Goal: Task Accomplishment & Management: Manage account settings

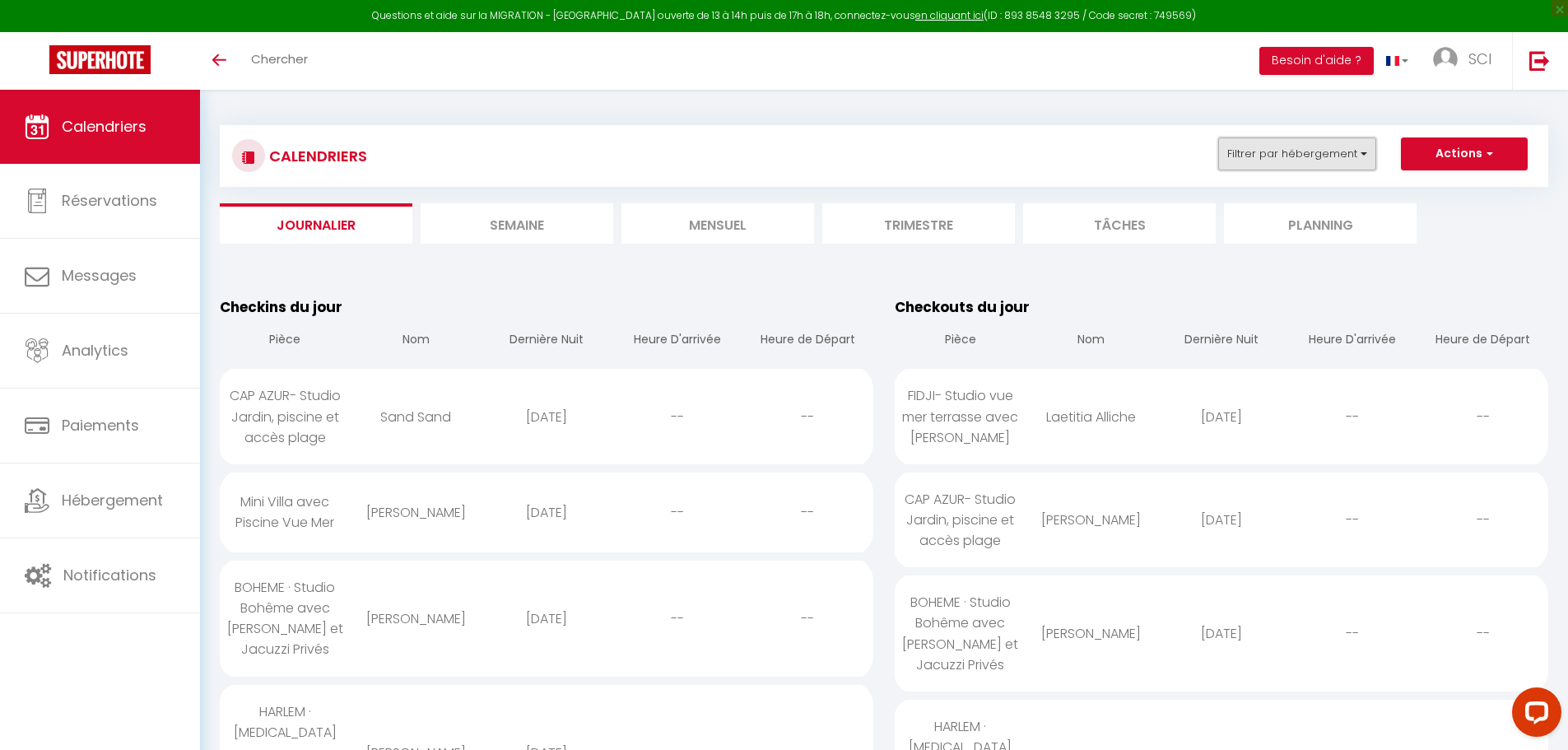
click at [1279, 154] on button "Filtrer par hébergement" at bounding box center [1298, 153] width 158 height 33
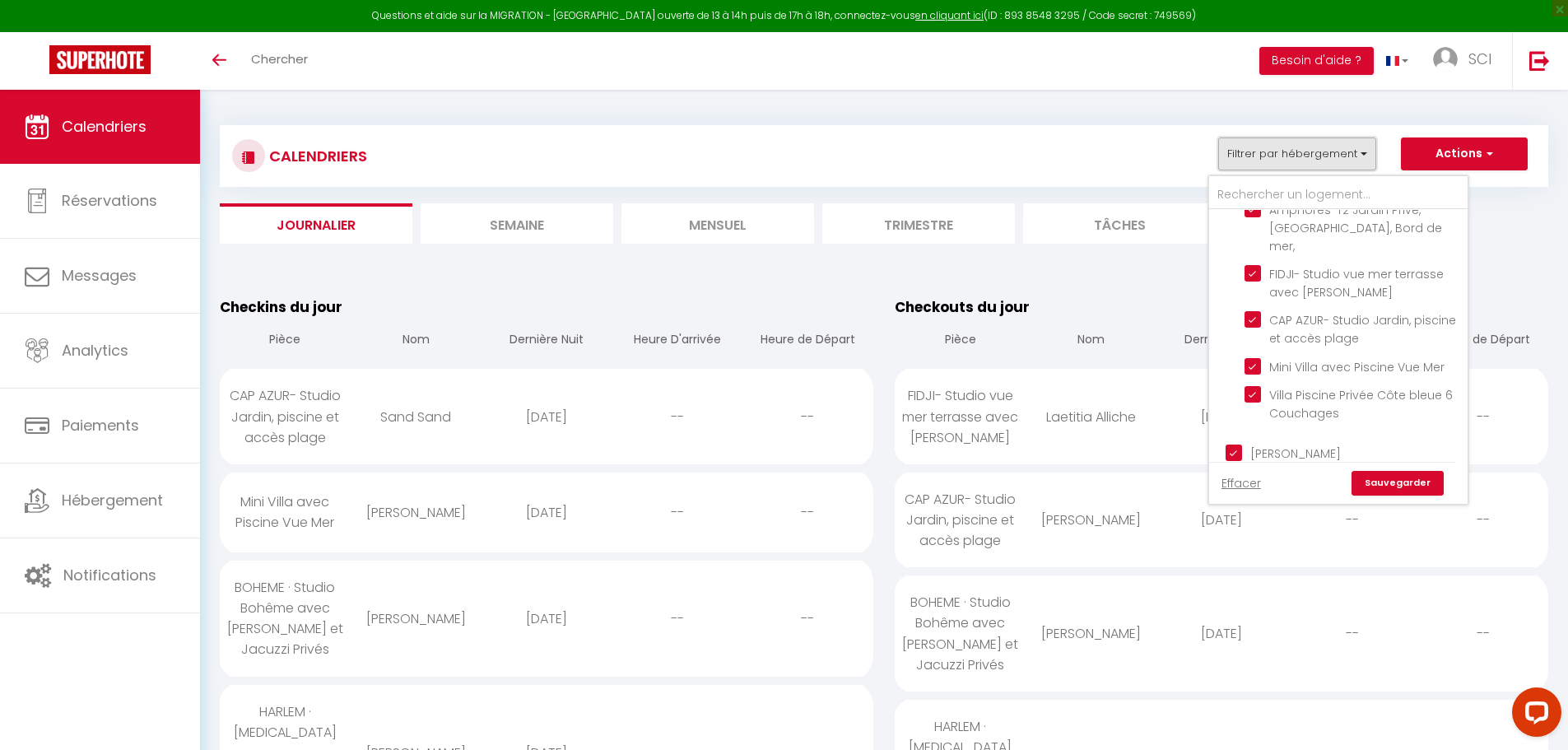
scroll to position [576, 0]
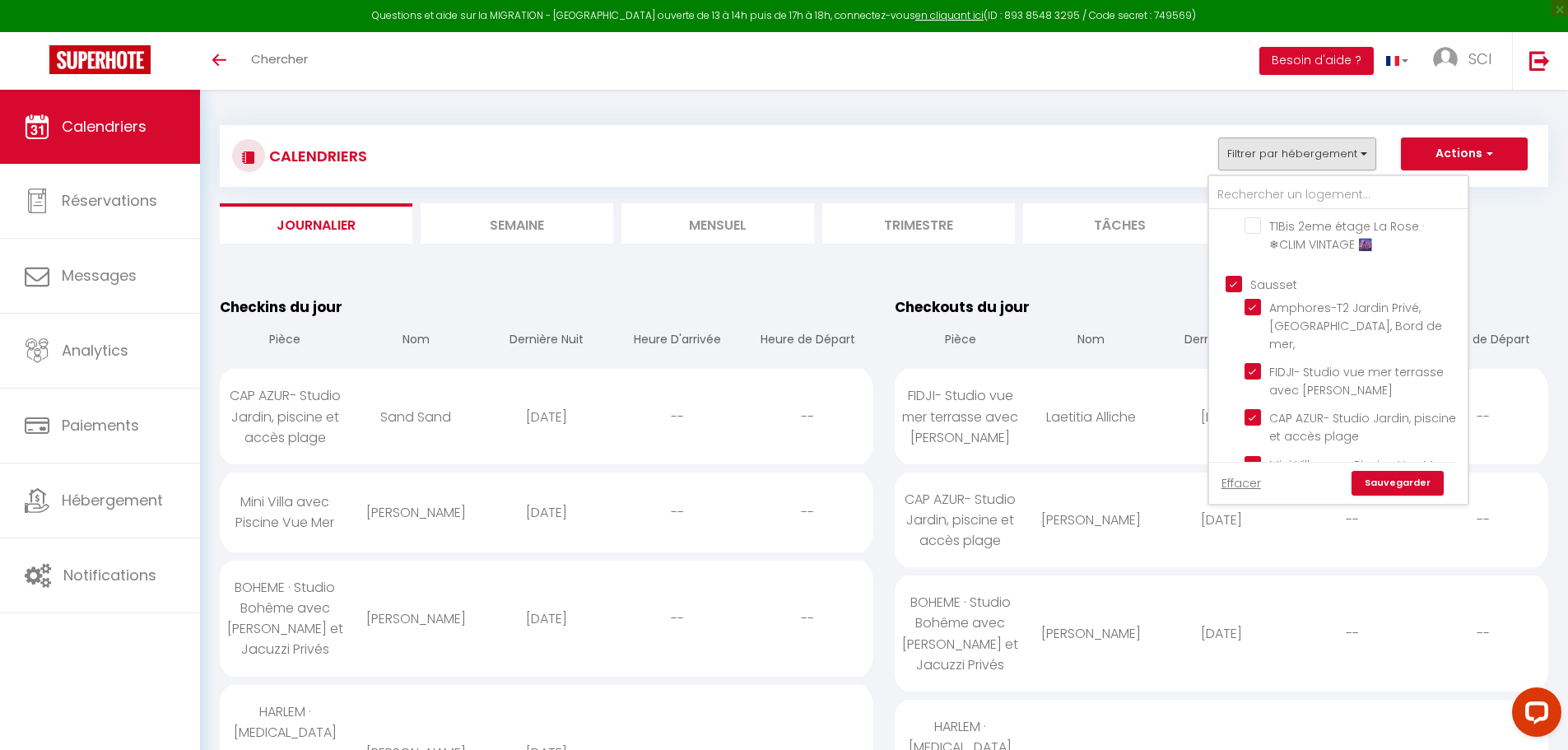
click at [1238, 275] on input "Sausset" at bounding box center [1355, 284] width 259 height 17
checkbox input "false"
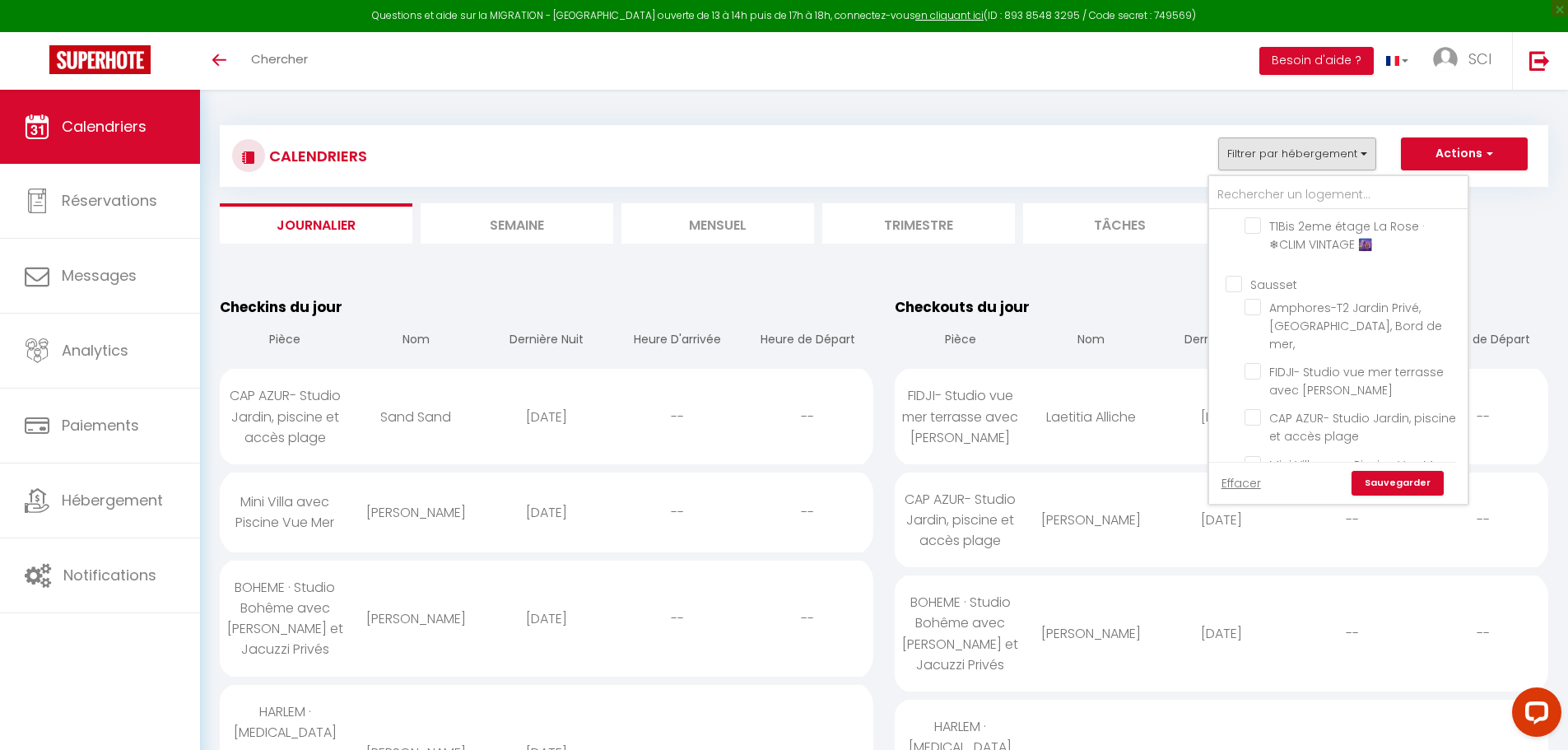
checkbox input "false"
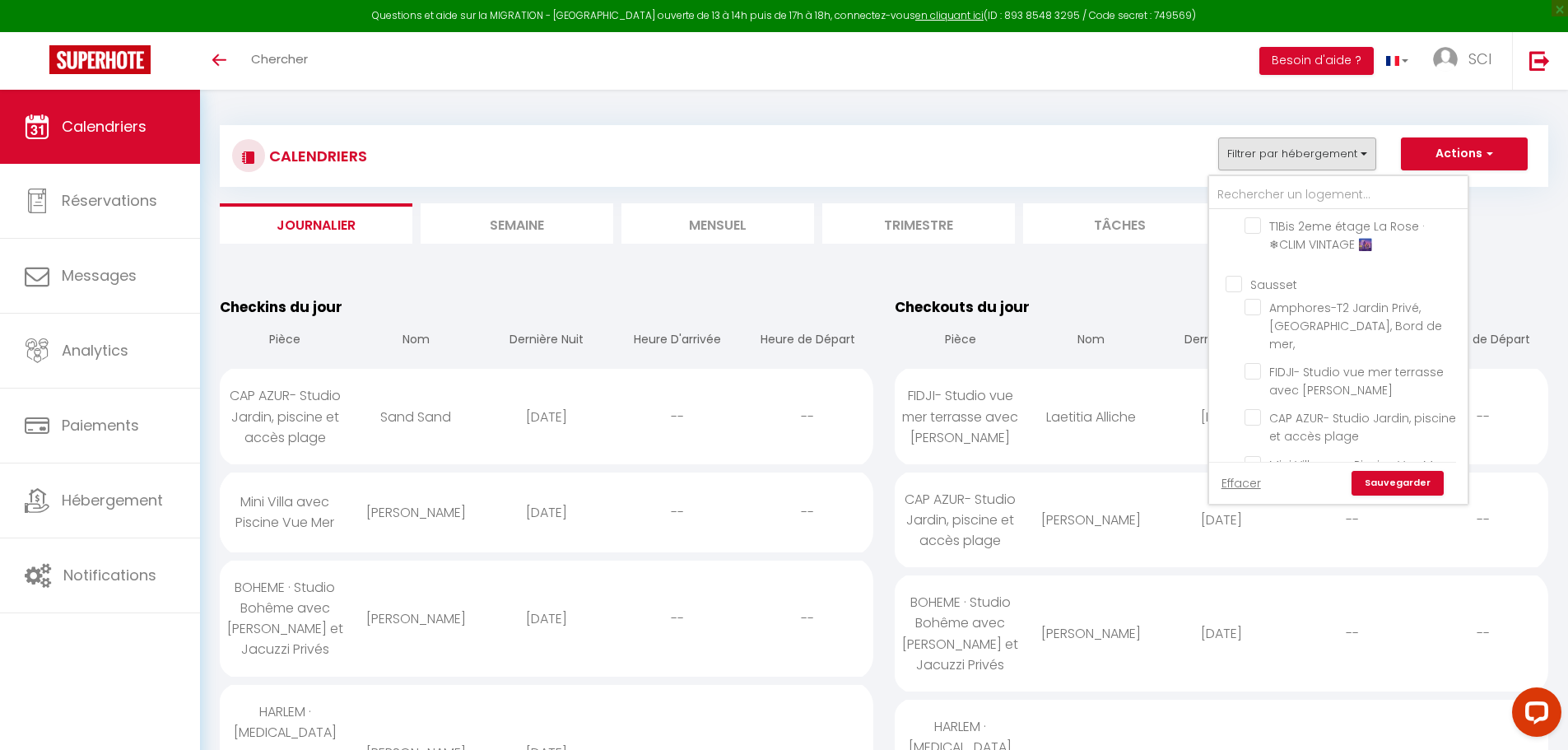
checkbox input "false"
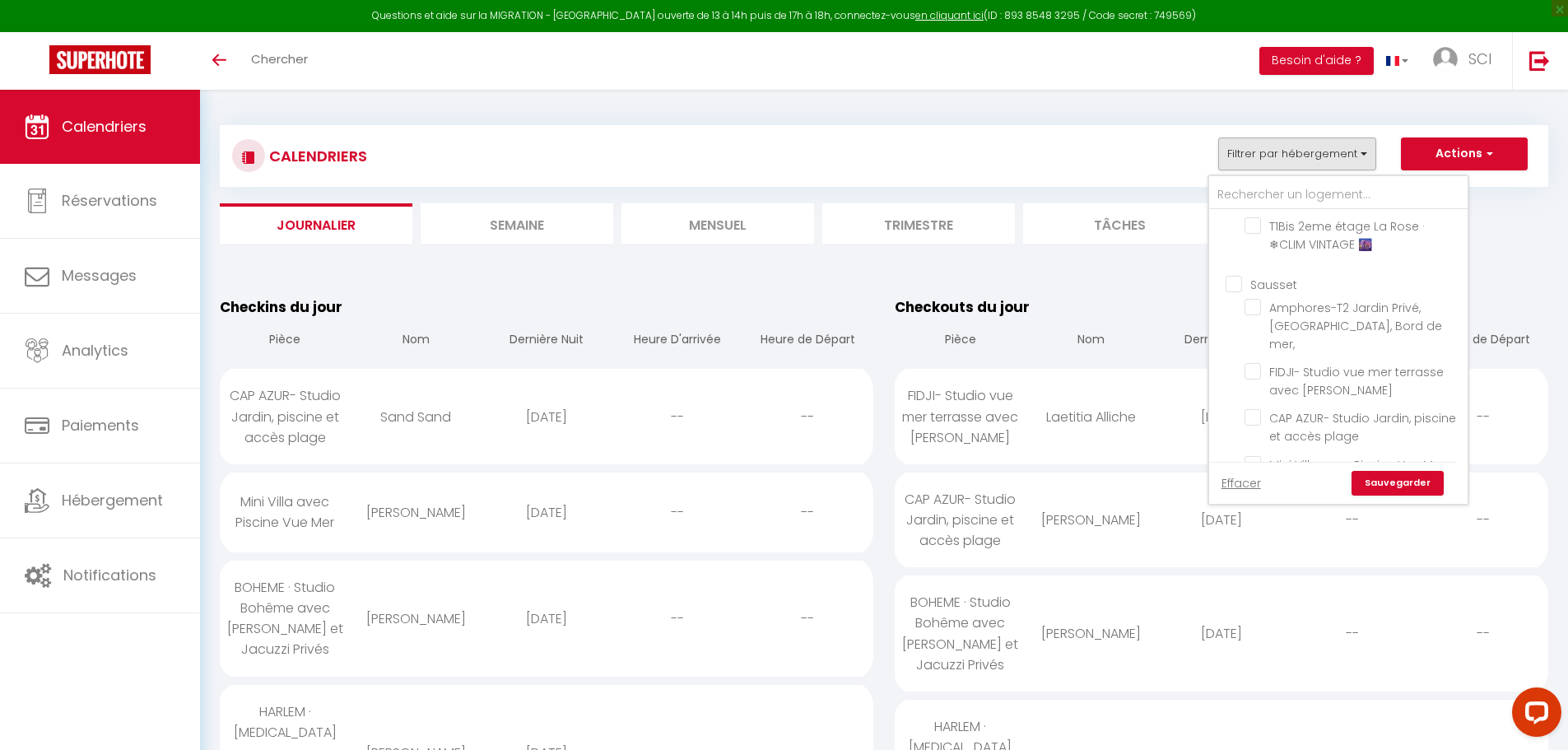
checkbox input "false"
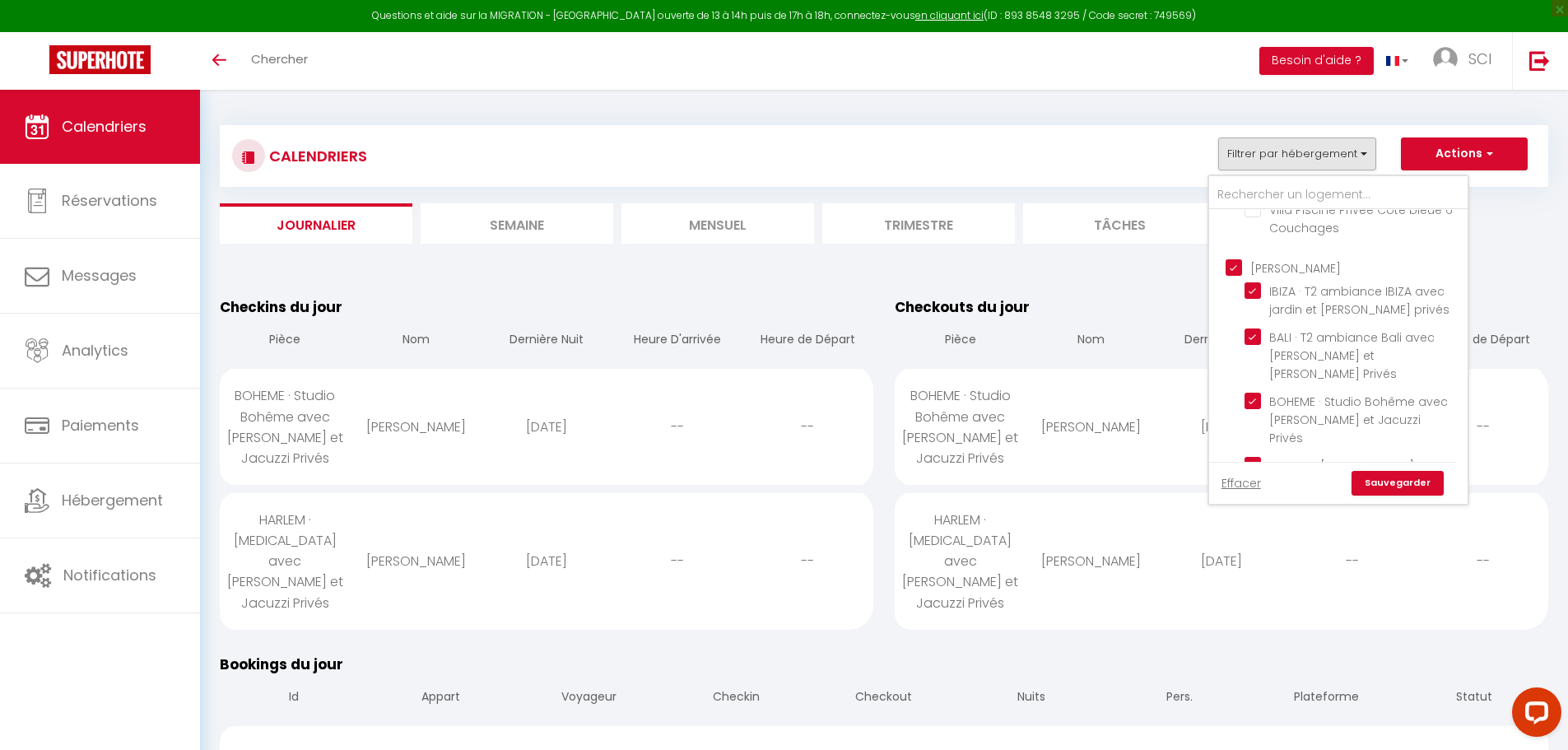
click at [1237, 258] on input "[PERSON_NAME]" at bounding box center [1355, 267] width 259 height 17
checkbox input "false"
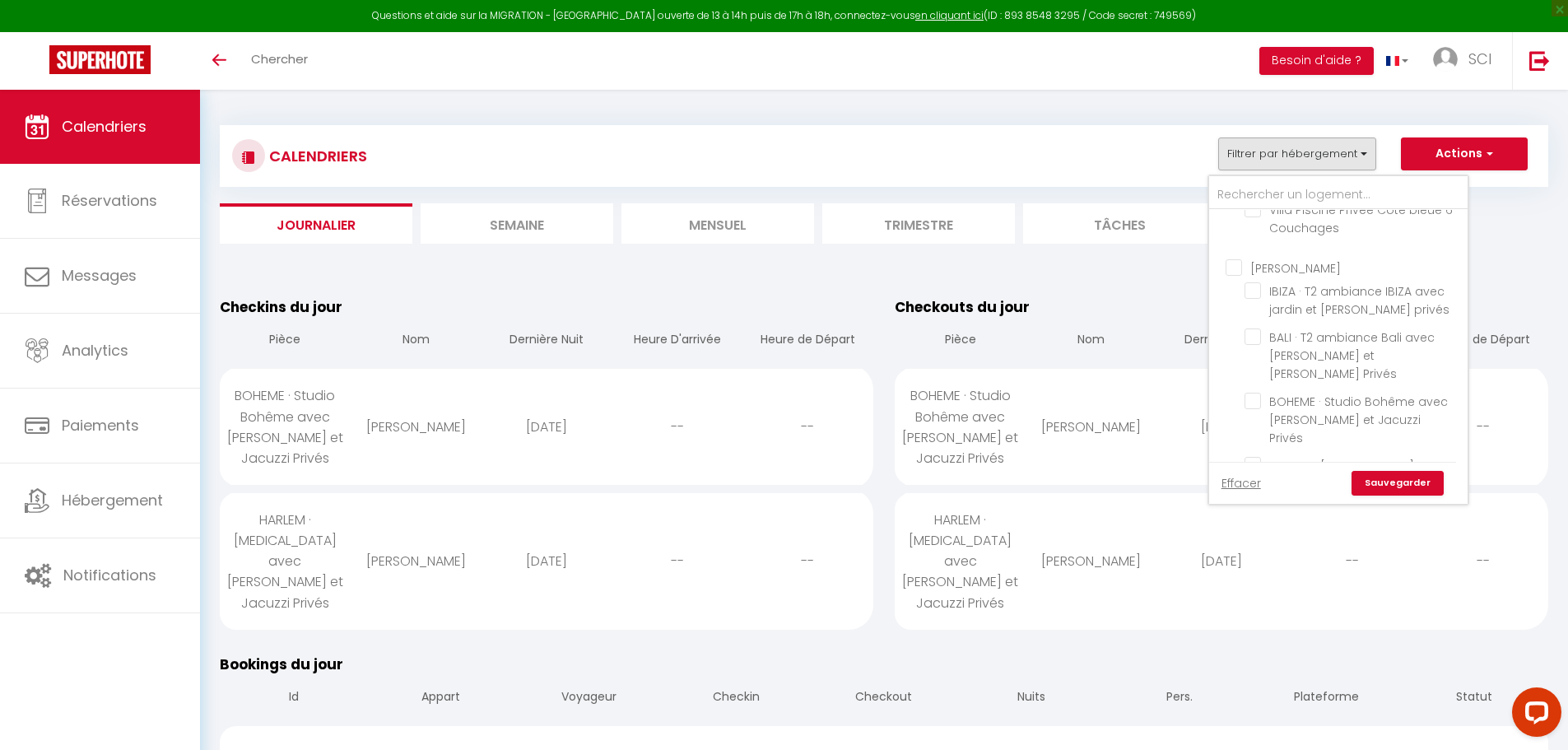
checkbox input "false"
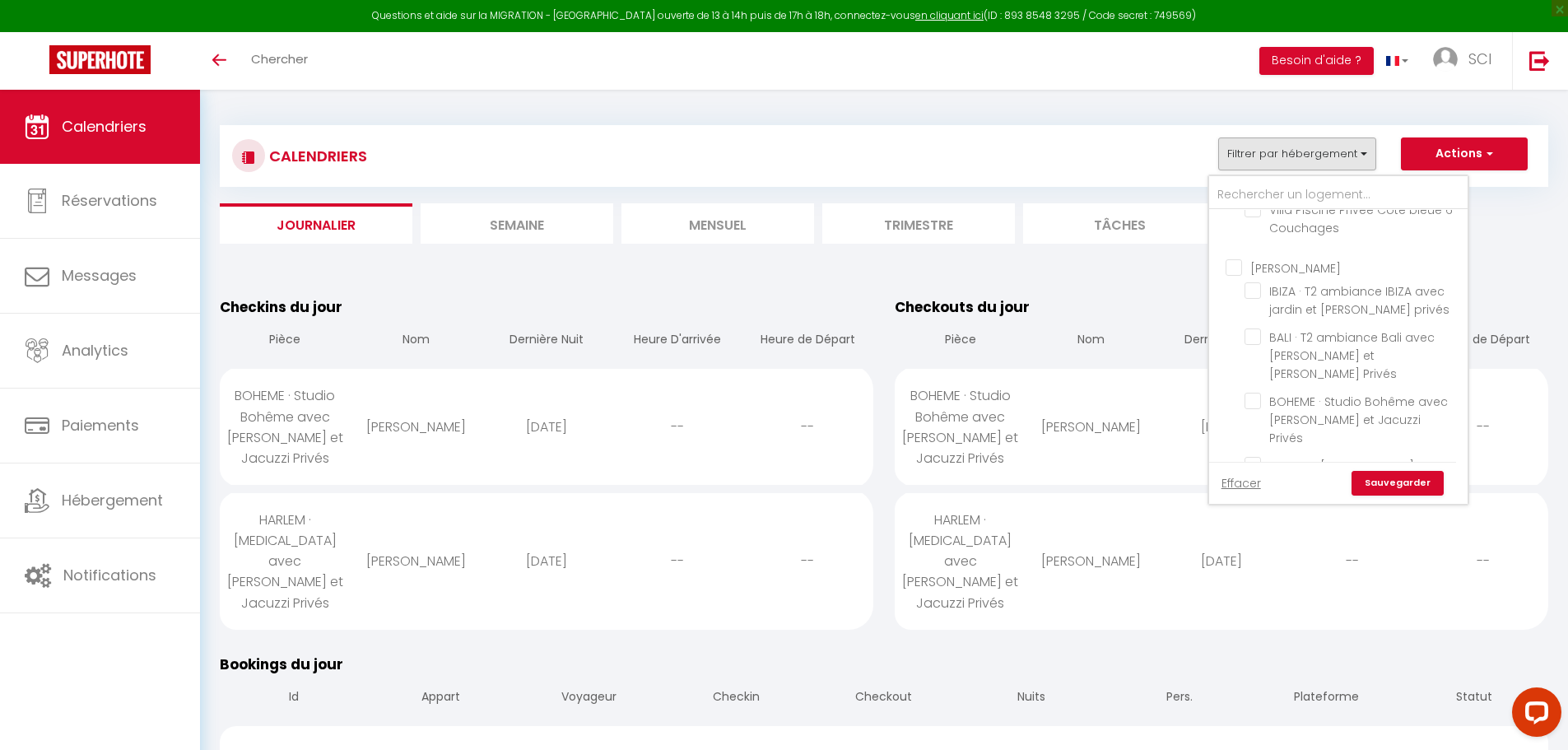
checkbox input "false"
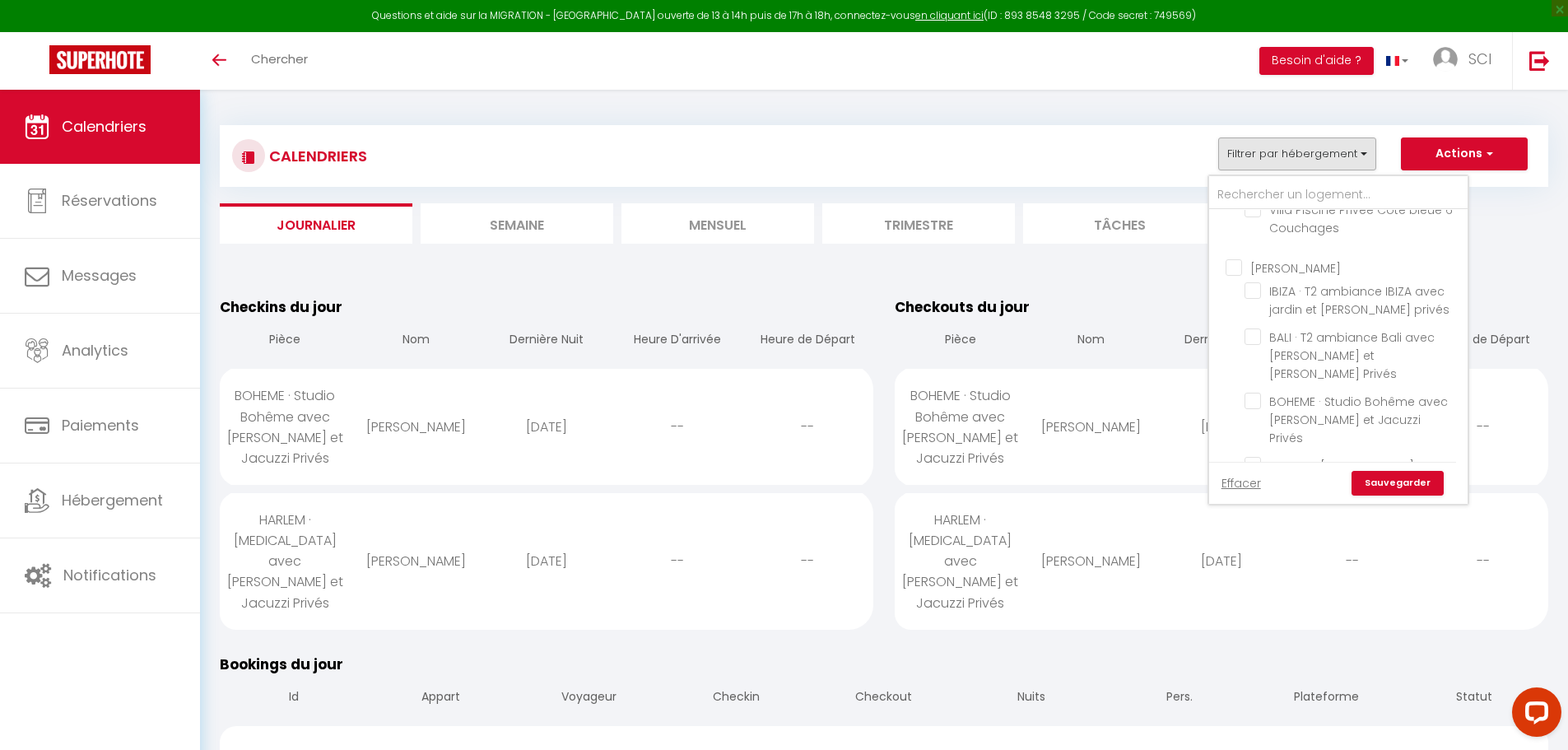
checkbox input "false"
click at [1390, 487] on link "Sauvegarder" at bounding box center [1397, 482] width 92 height 24
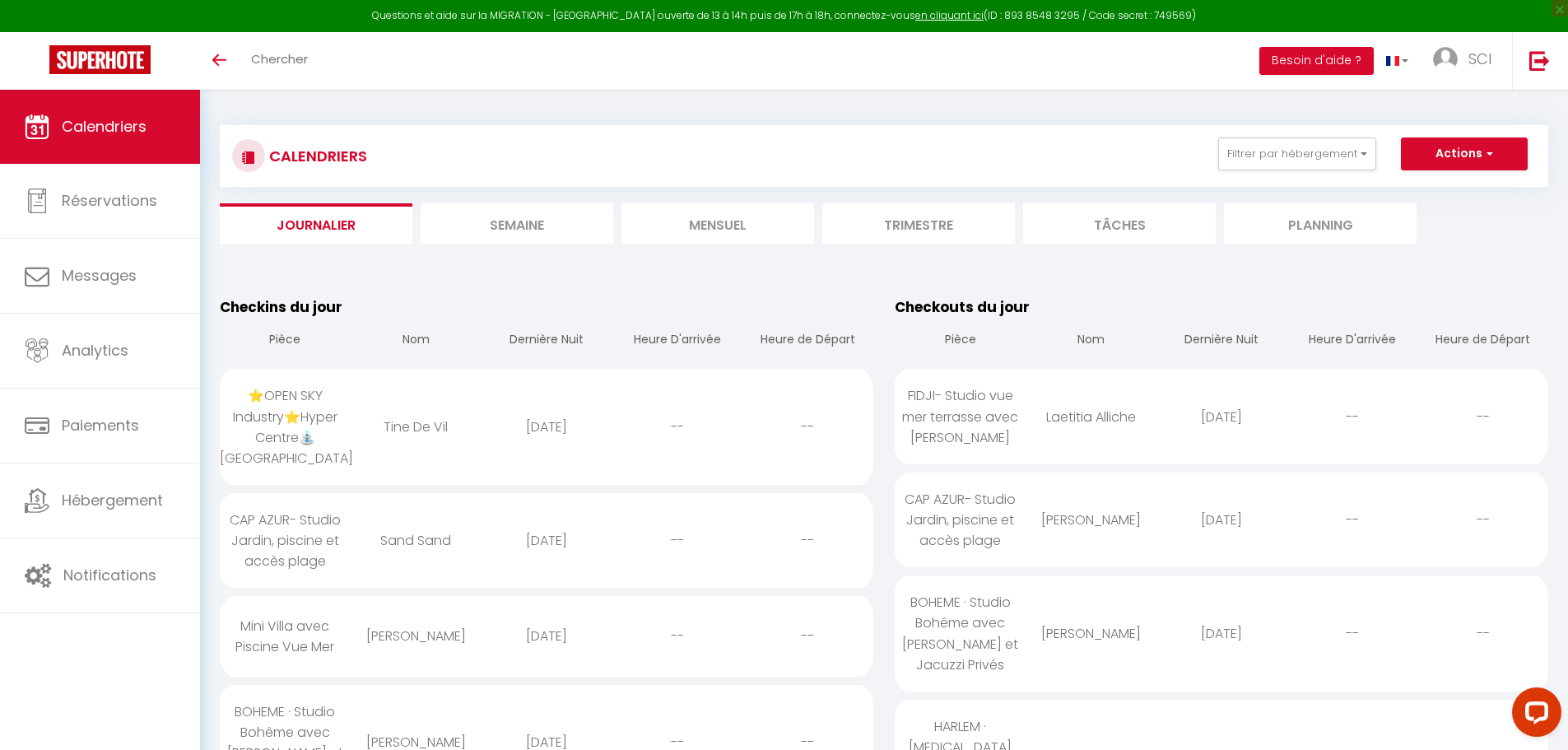
click at [325, 427] on div "⭐OPEN SKY Industry⭐Hyper Centre⛲ [GEOGRAPHIC_DATA]" at bounding box center [285, 427] width 131 height 116
select select "0"
select select "1"
select select
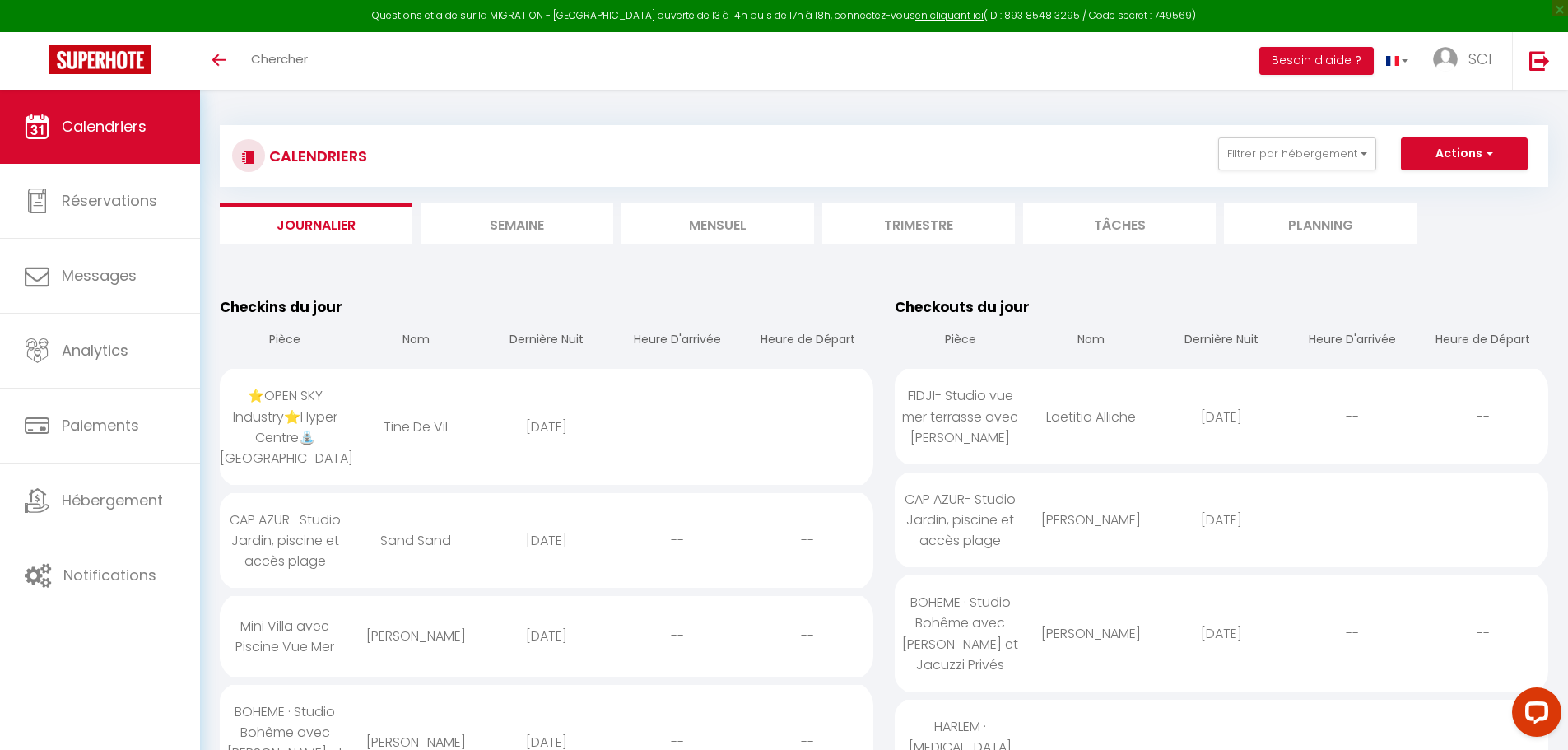
select select
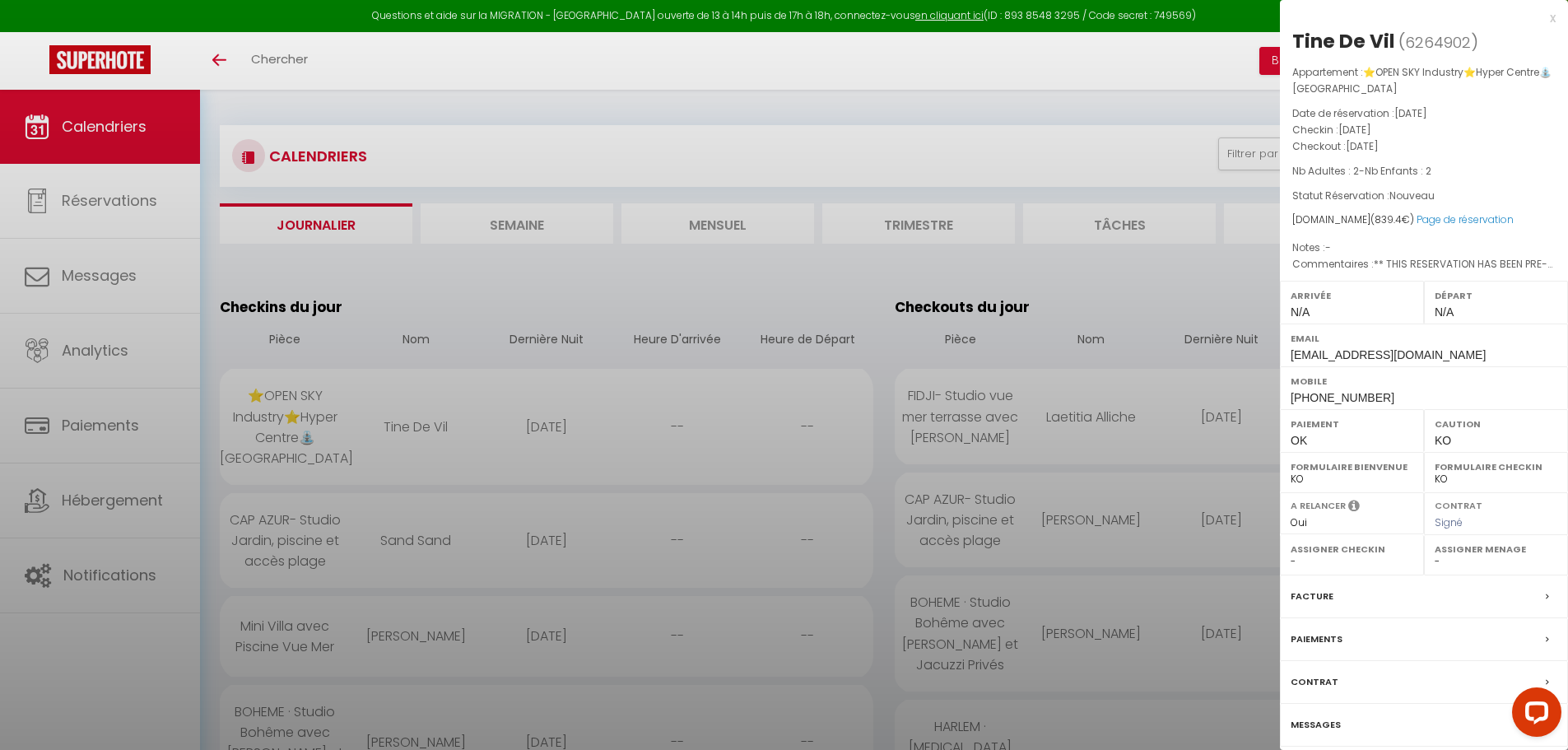
select select "24106"
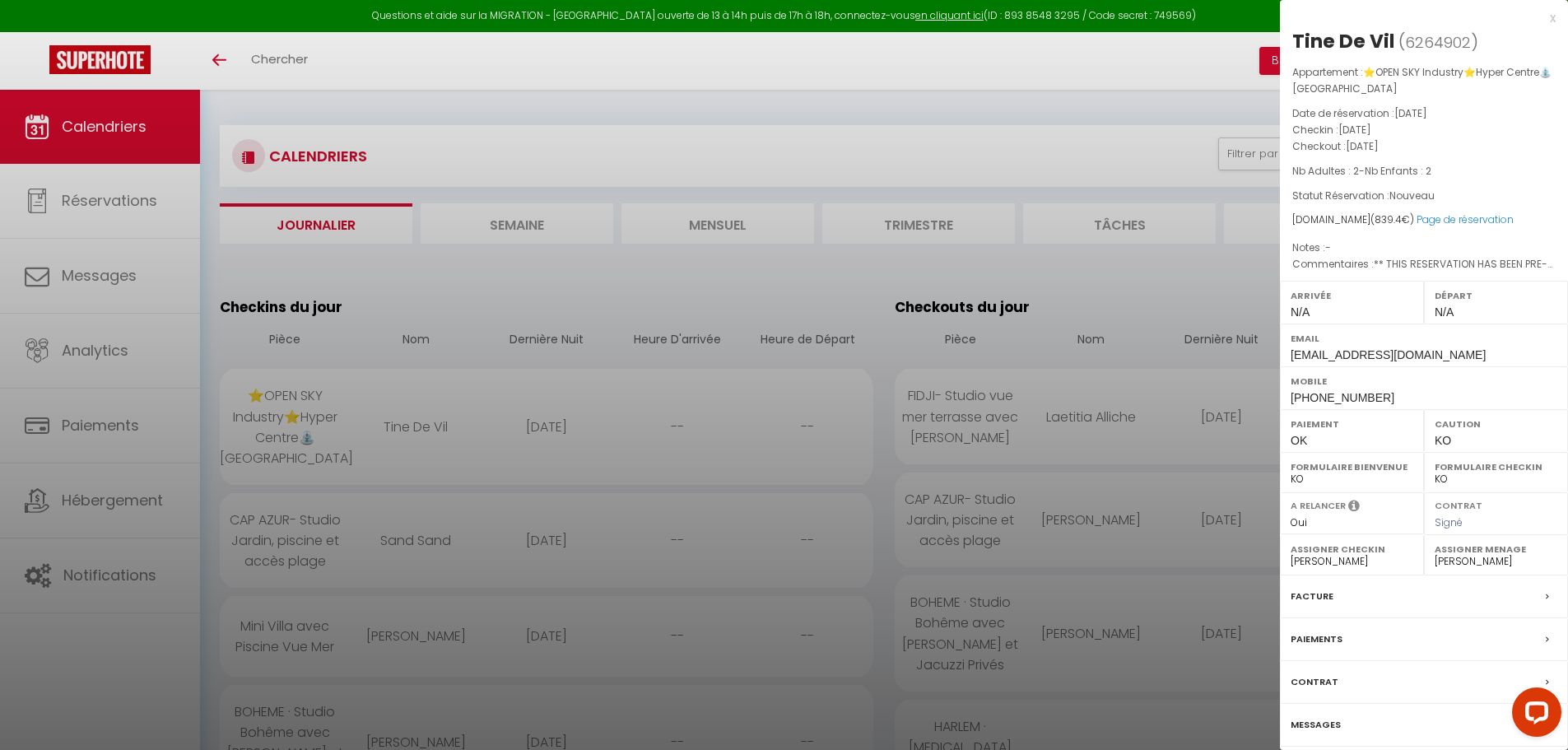
click at [1327, 725] on label "Messages" at bounding box center [1316, 725] width 51 height 18
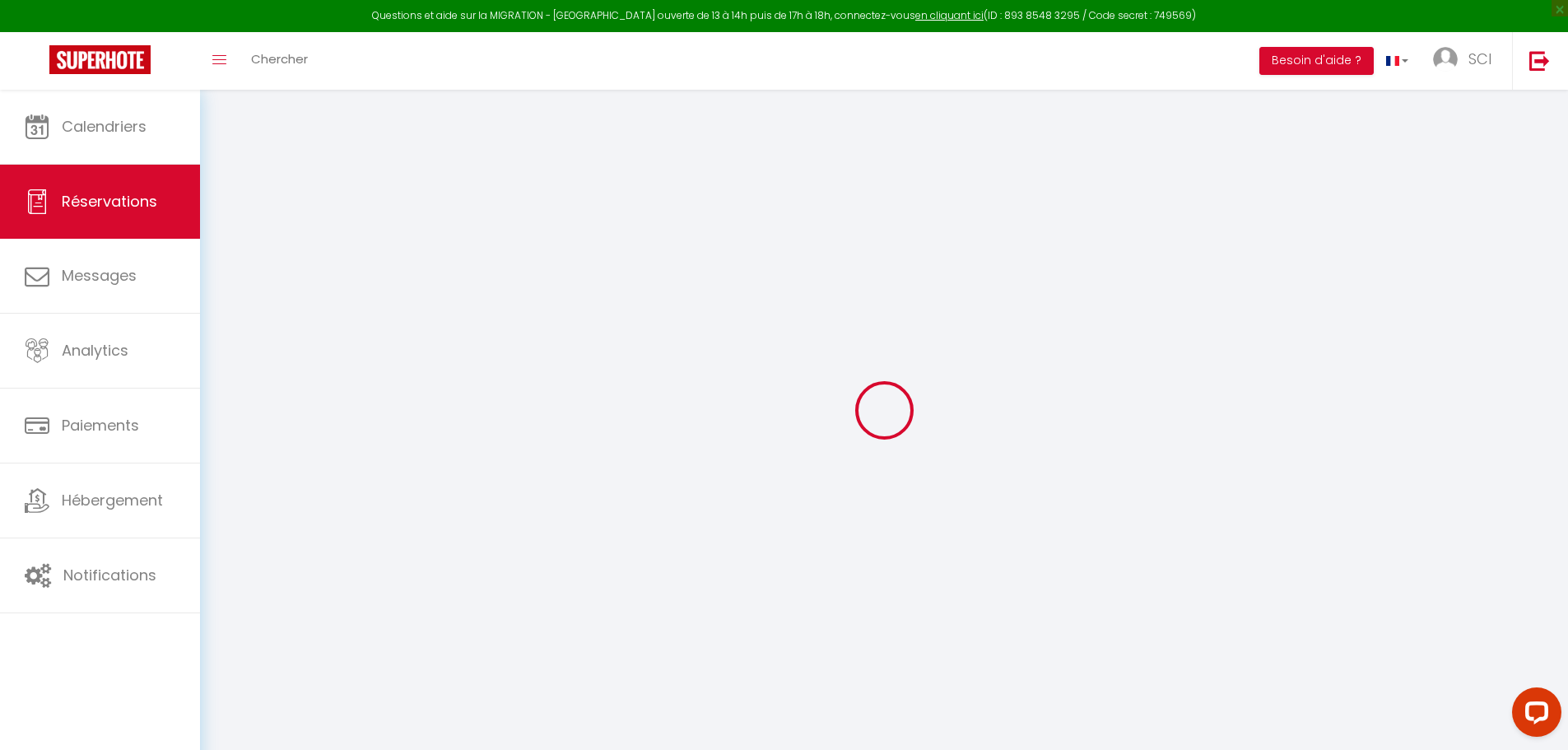
select select
checkbox input "false"
type textarea "** THIS RESERVATION HAS BEEN PRE-PAID ** Approximate time of arrival: between 1…"
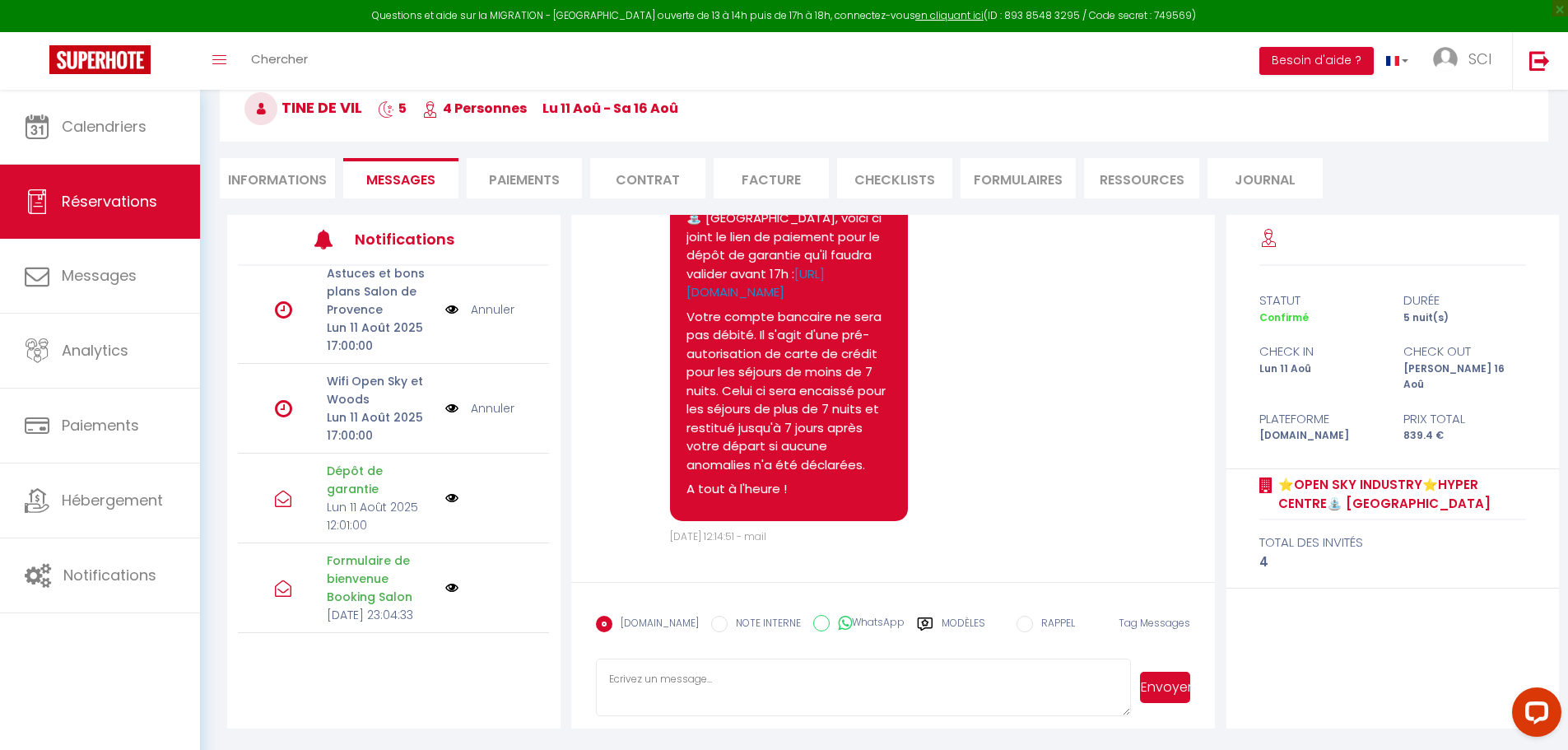
scroll to position [1688, 0]
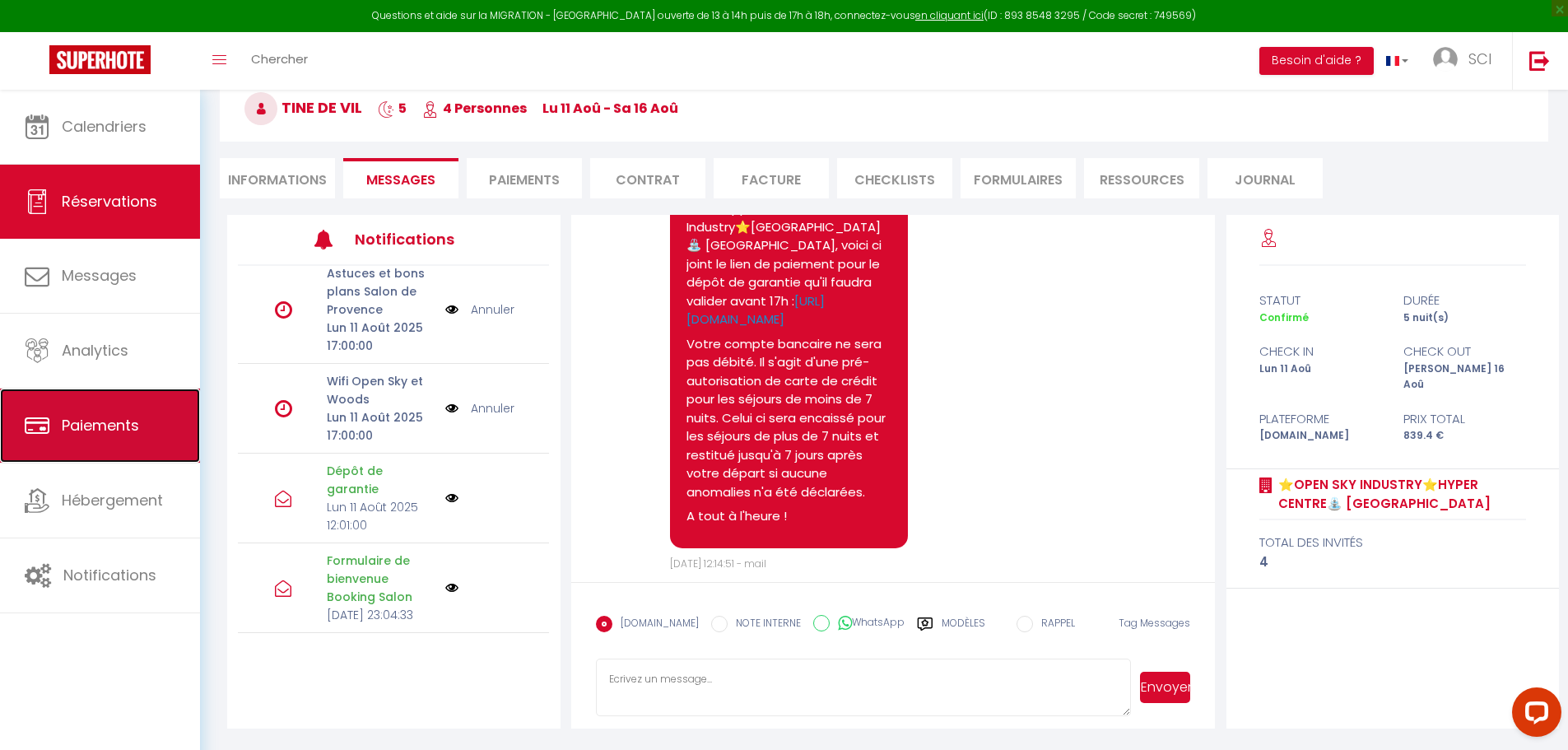
click at [131, 405] on link "Paiements" at bounding box center [100, 425] width 200 height 74
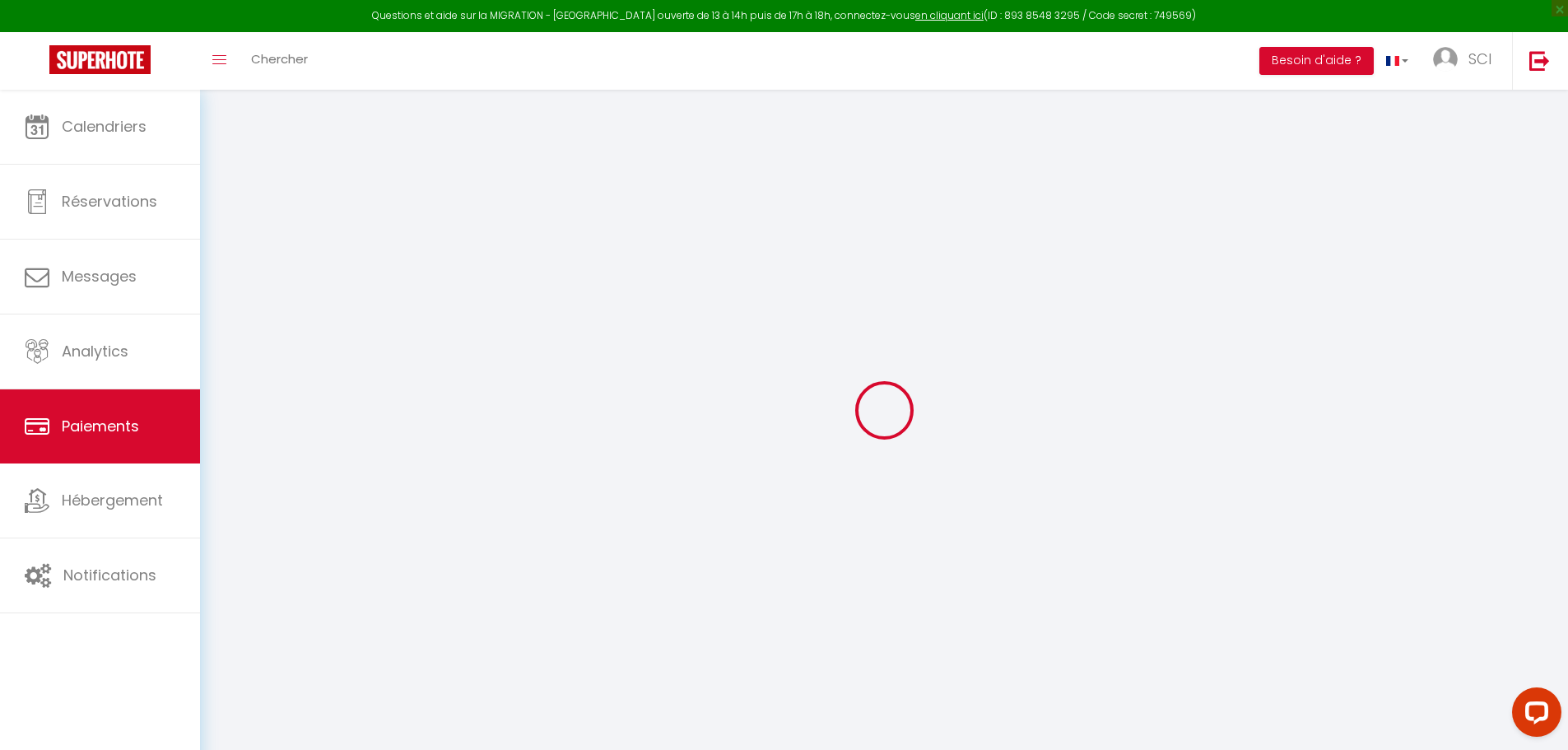
select select "2"
select select "0"
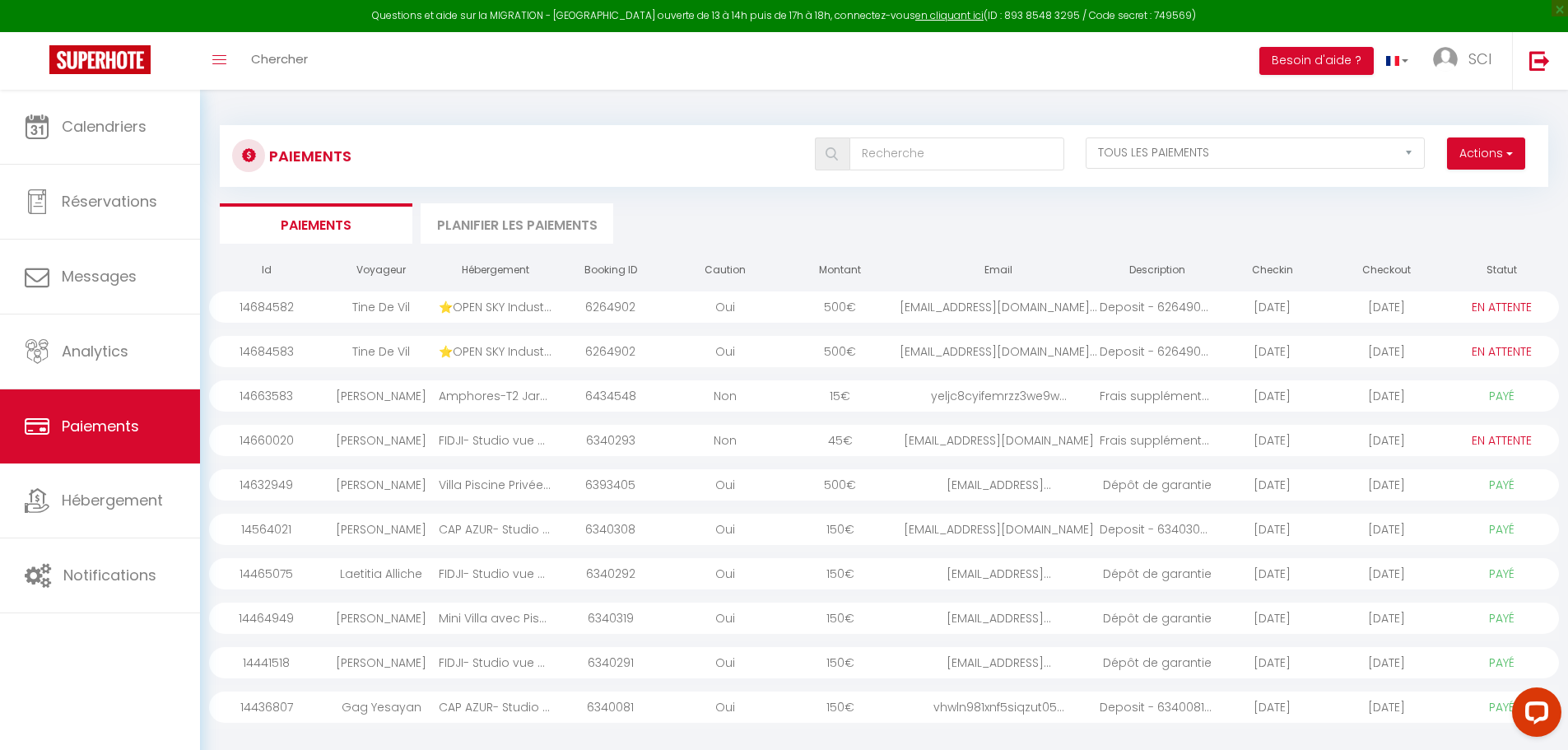
click at [1383, 302] on div "[DATE]" at bounding box center [1387, 306] width 115 height 31
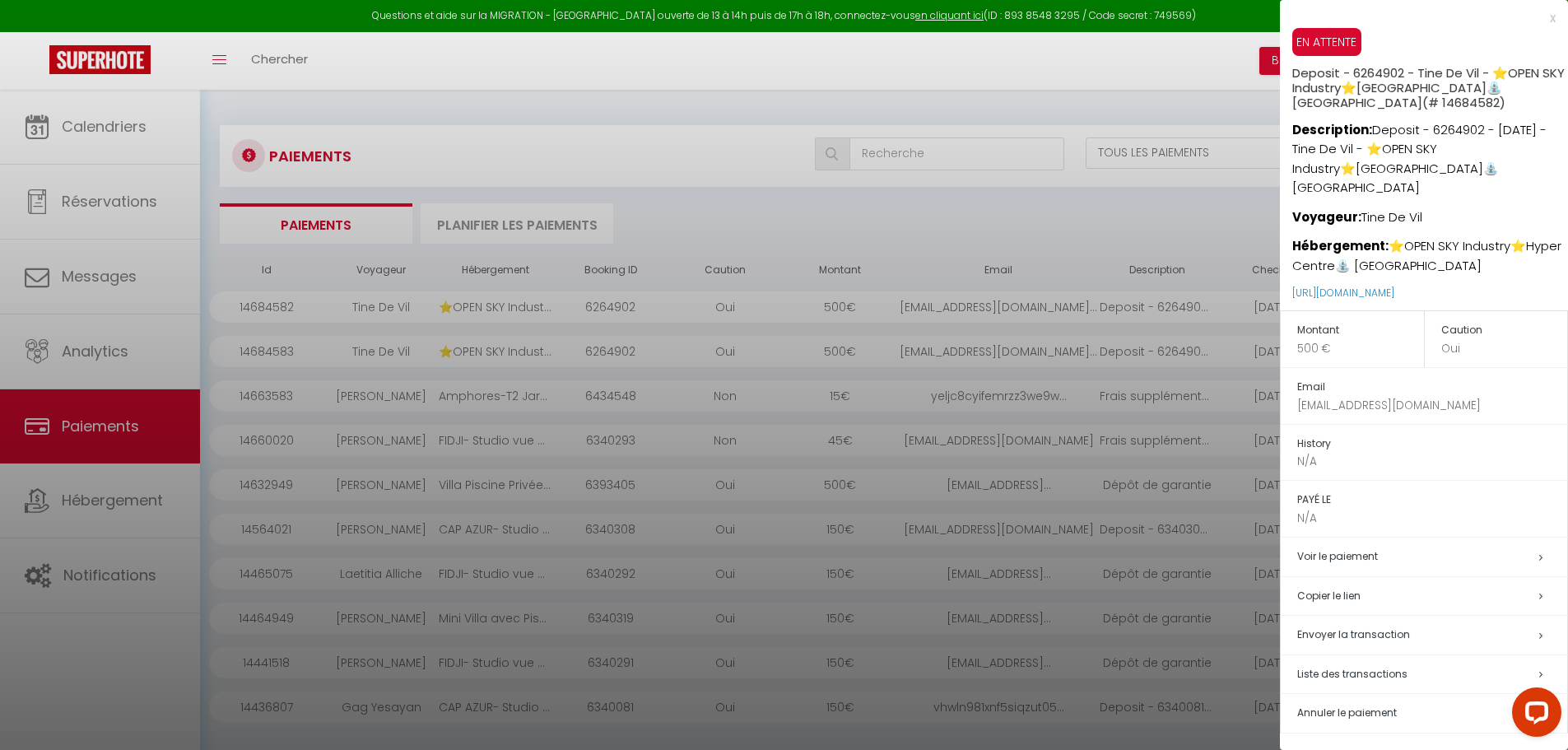
click at [1164, 302] on div at bounding box center [784, 375] width 1568 height 750
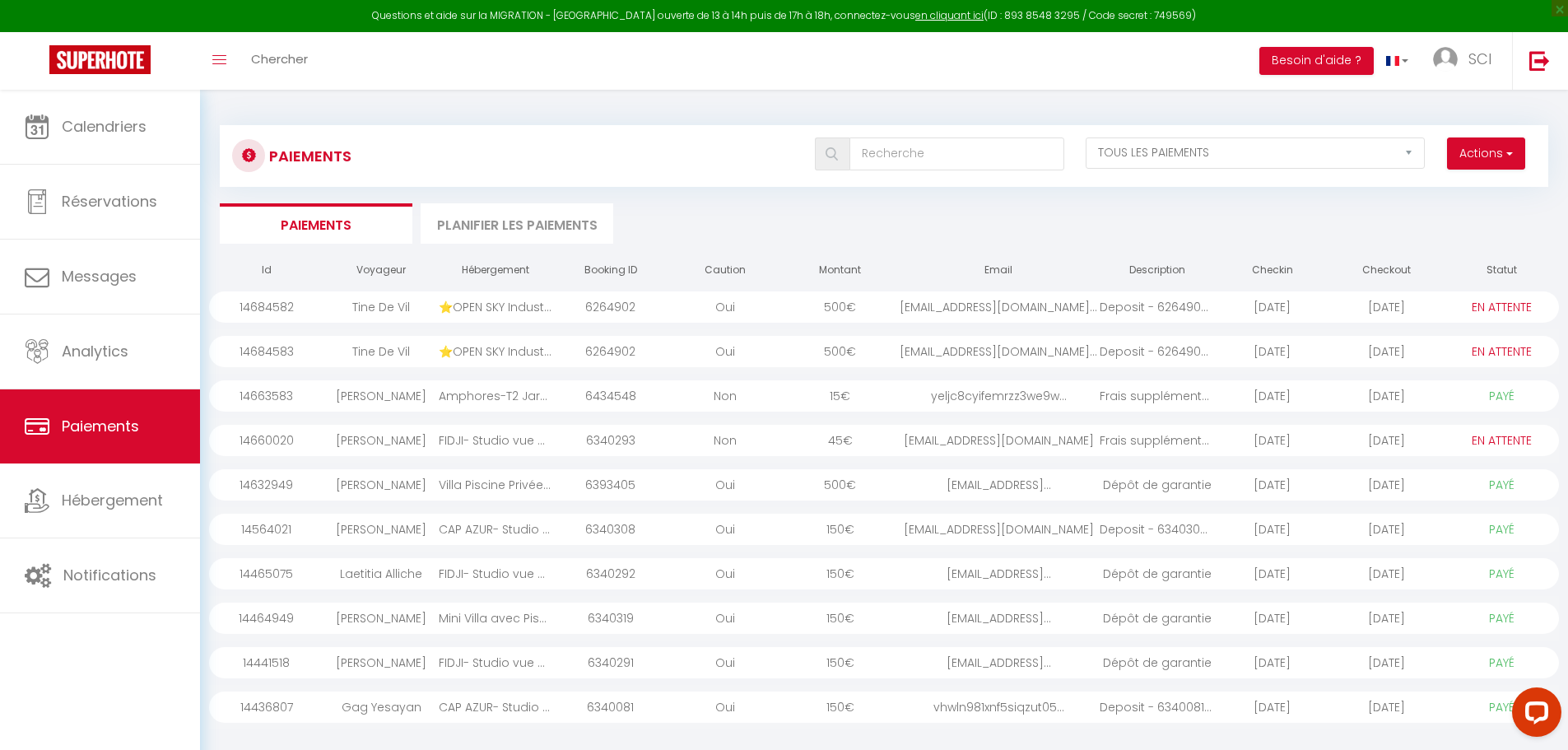
click at [1356, 345] on div "[DATE]" at bounding box center [1387, 351] width 115 height 31
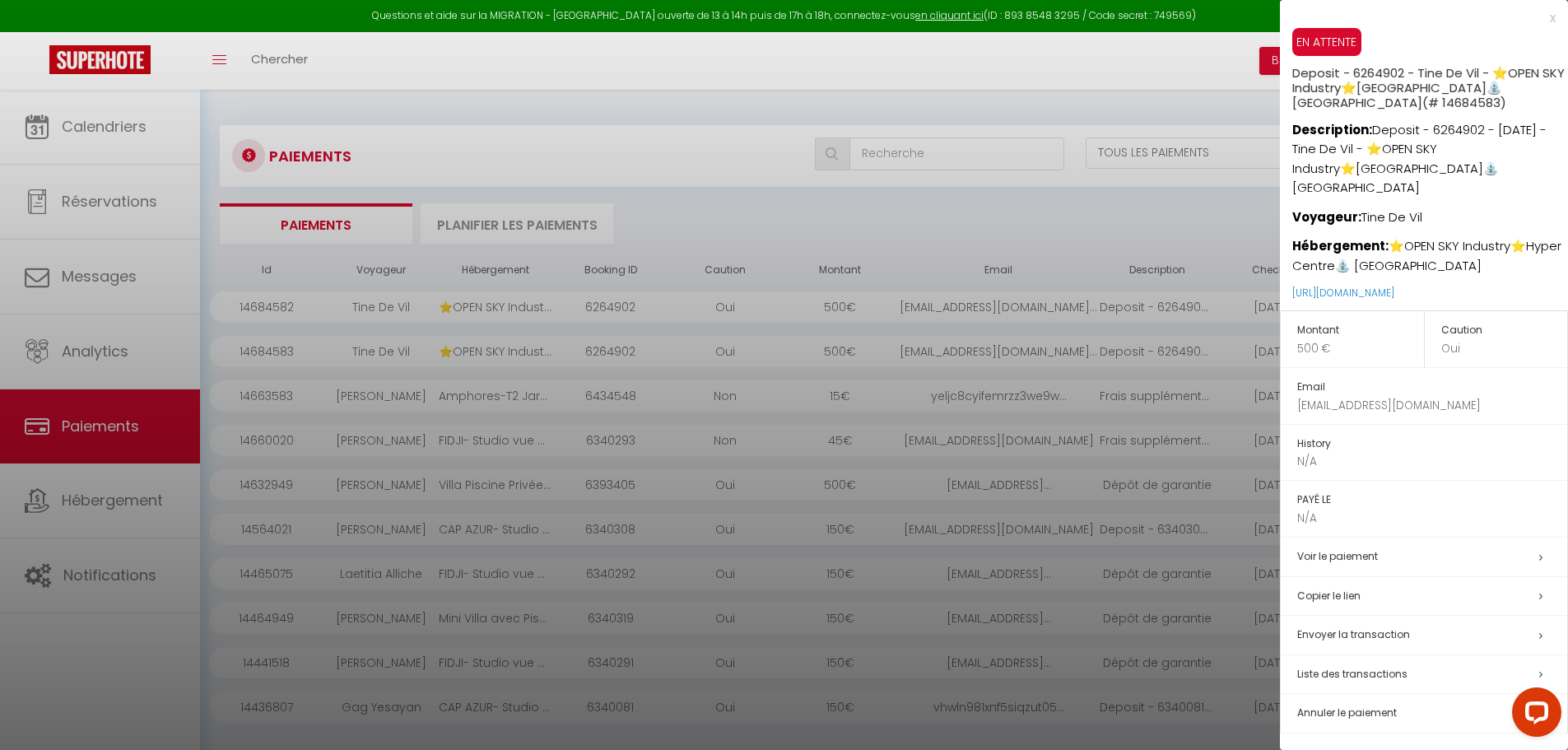
click at [1160, 309] on div at bounding box center [784, 375] width 1568 height 750
